Goal: Transaction & Acquisition: Download file/media

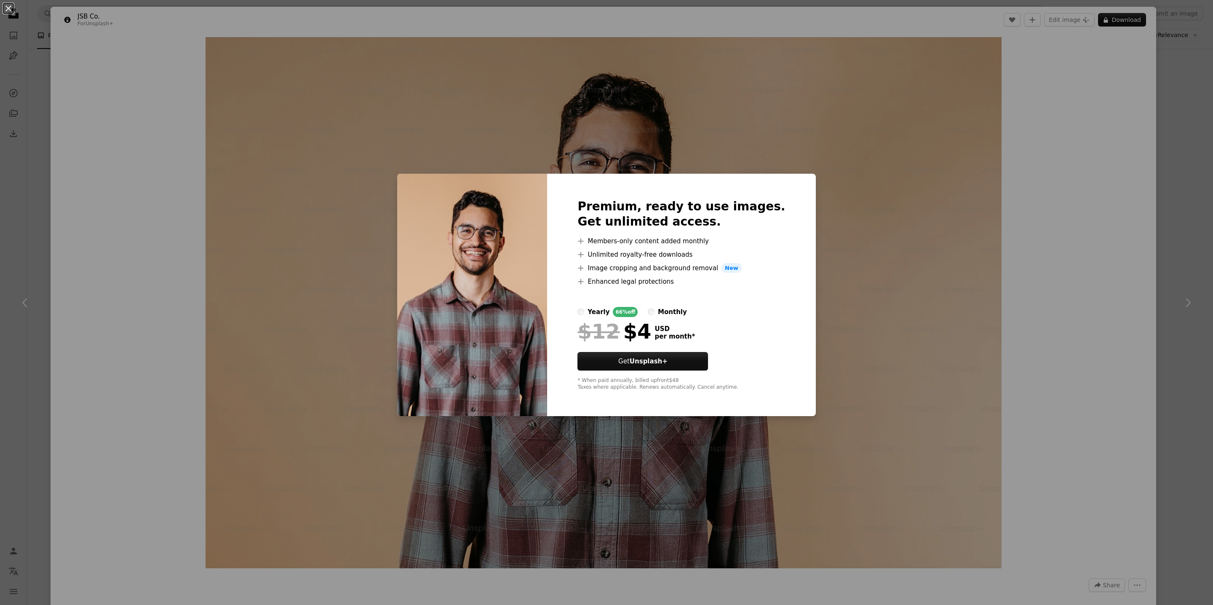
click at [982, 278] on div "An X shape Premium, ready to use images. Get unlimited access. A plus sign Memb…" at bounding box center [606, 302] width 1213 height 605
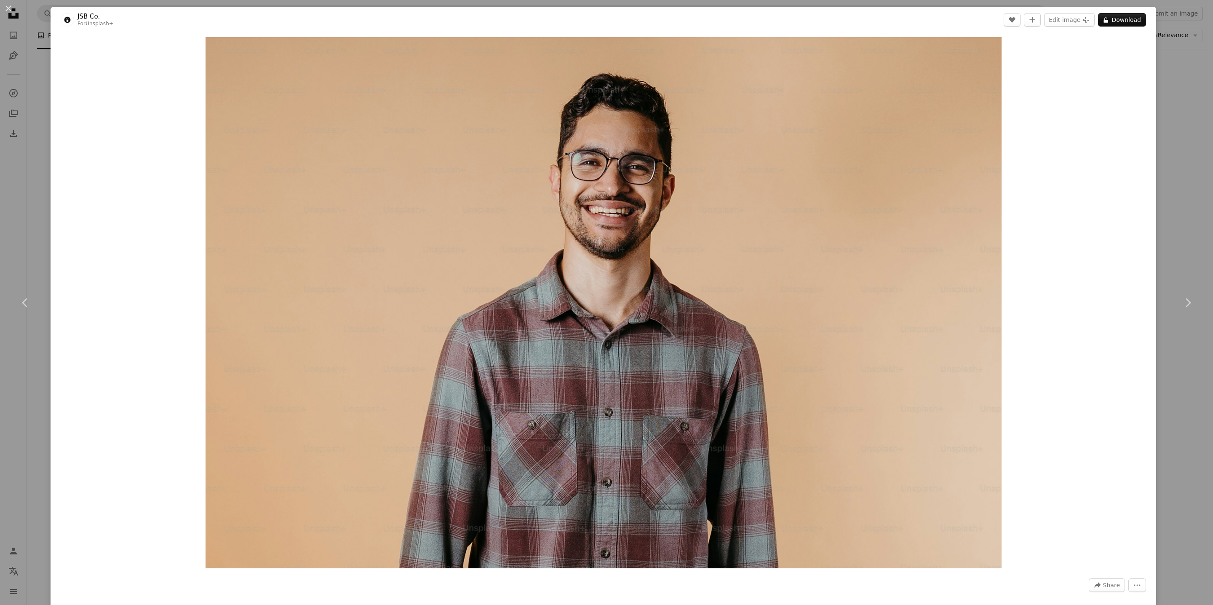
click at [1164, 139] on div "An X shape Chevron left Chevron right JSB Co. For Unsplash+ A heart A plus sign…" at bounding box center [606, 302] width 1213 height 605
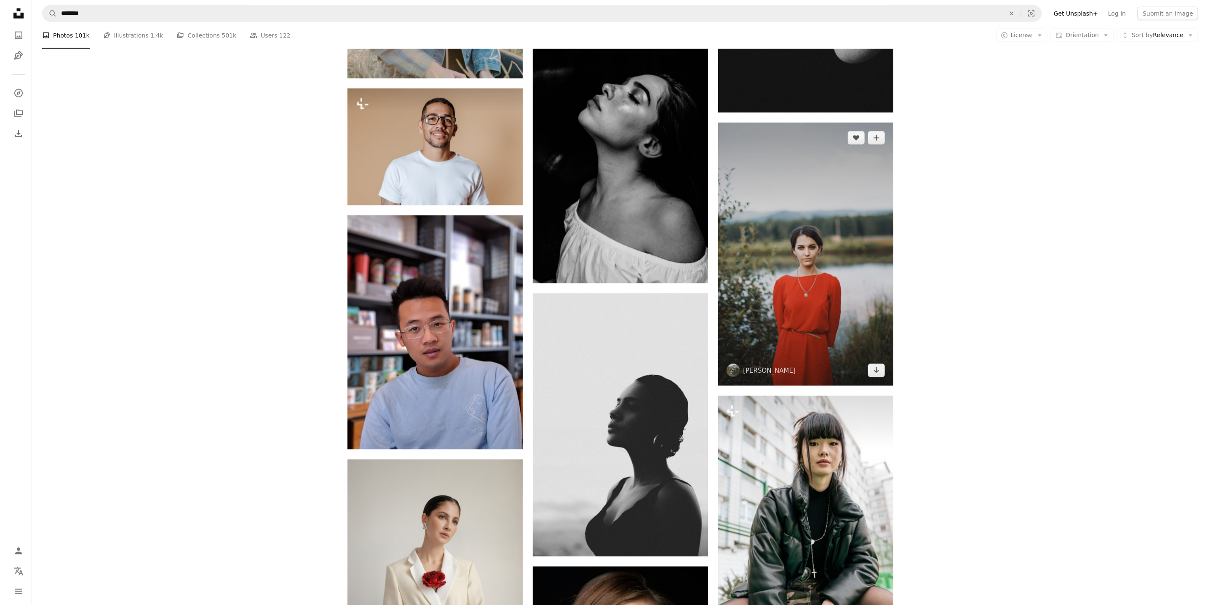
scroll to position [10290, 0]
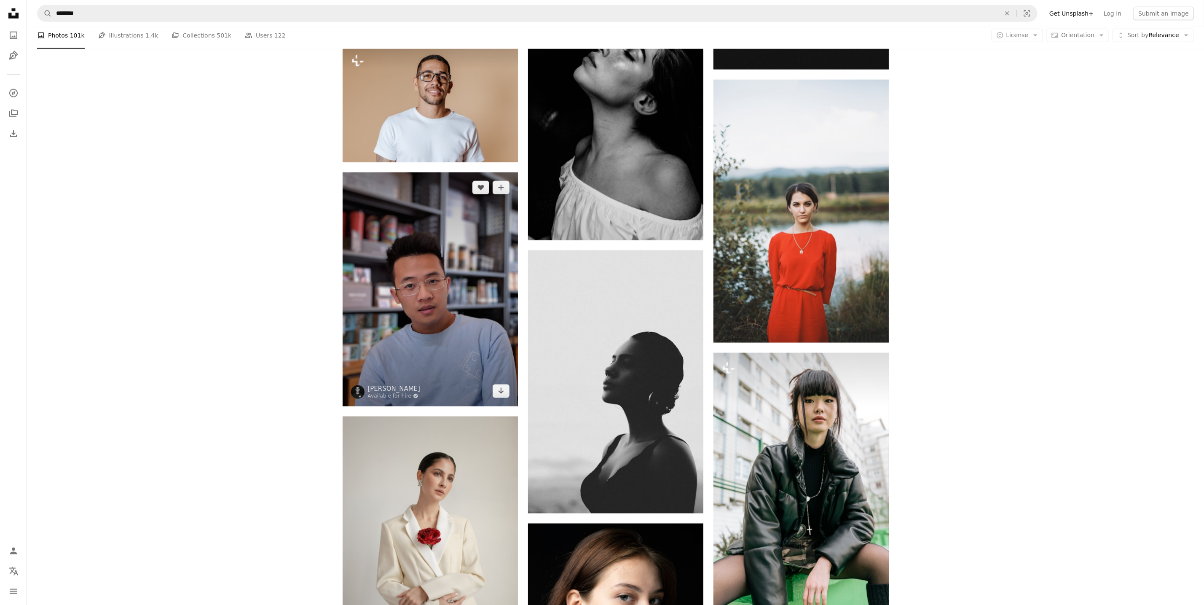
click at [442, 340] on img at bounding box center [430, 289] width 175 height 234
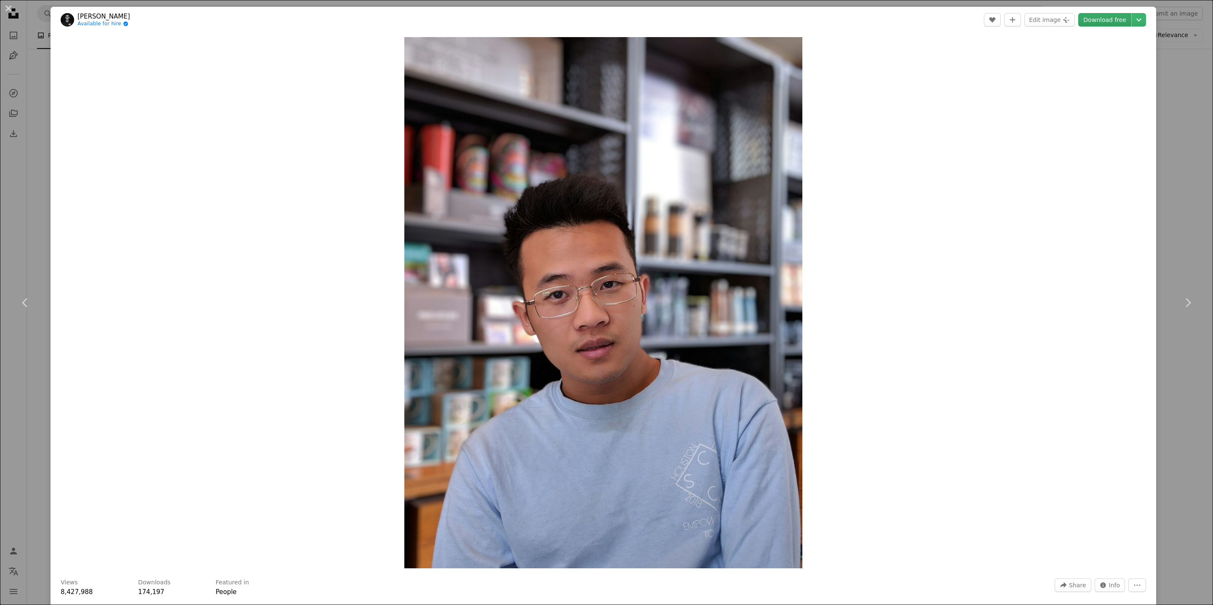
click at [1102, 21] on link "Download free" at bounding box center [1105, 19] width 53 height 13
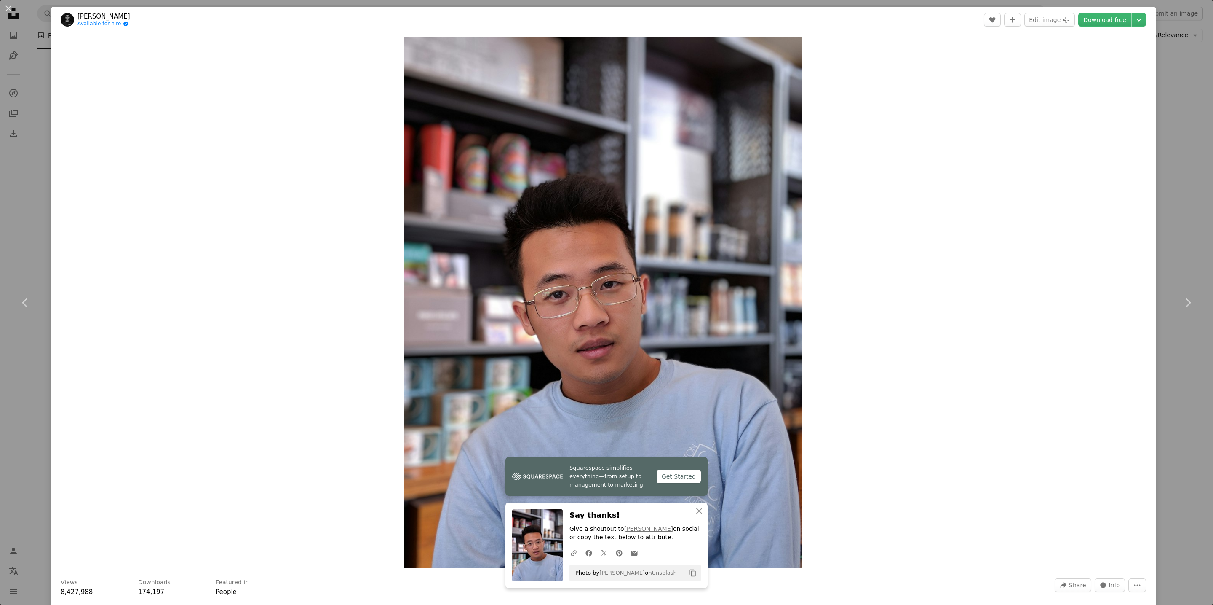
drag, startPoint x: 1140, startPoint y: 141, endPoint x: 1062, endPoint y: 159, distance: 80.1
click at [1140, 142] on div "Zoom in" at bounding box center [604, 302] width 1106 height 539
